Goal: Find specific page/section: Find specific page/section

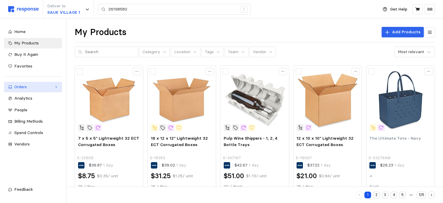
click at [28, 89] on div "Orders" at bounding box center [33, 87] width 38 height 6
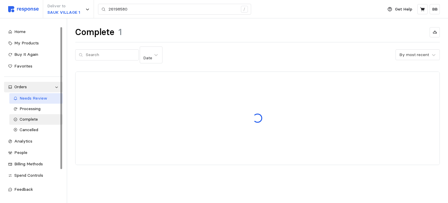
click at [39, 96] on span "Needs Review" at bounding box center [34, 97] width 28 height 5
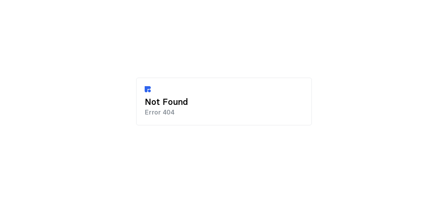
drag, startPoint x: 6, startPoint y: 0, endPoint x: 166, endPoint y: 44, distance: 165.8
click at [166, 44] on div "Not Found Error 404" at bounding box center [223, 101] width 175 height 203
